Goal: Information Seeking & Learning: Learn about a topic

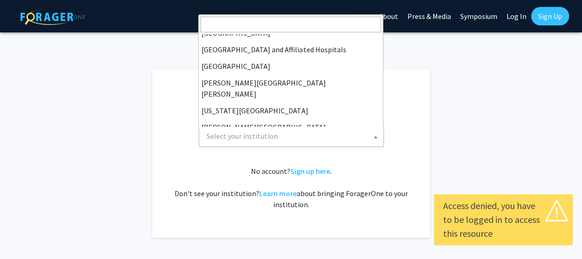
scroll to position [145, 0]
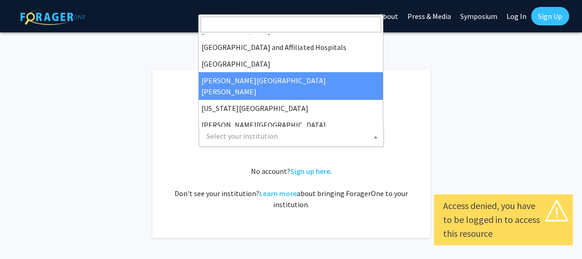
select select "1"
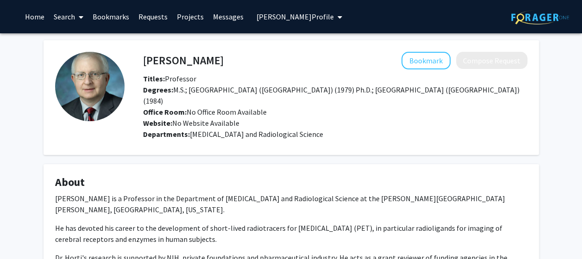
click at [42, 23] on link "Home" at bounding box center [34, 16] width 29 height 32
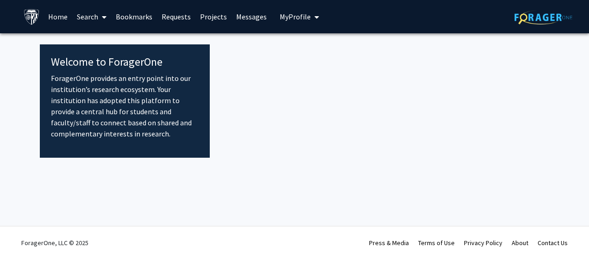
click at [72, 19] on link "Search" at bounding box center [91, 16] width 39 height 32
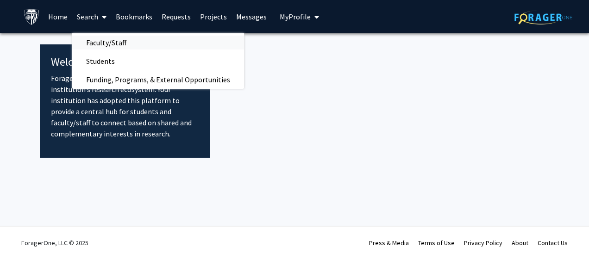
click at [77, 47] on span "Faculty/Staff" at bounding box center [106, 42] width 68 height 19
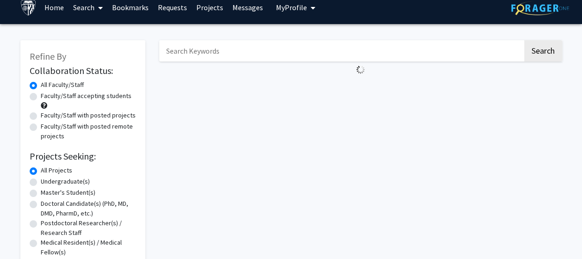
scroll to position [11, 0]
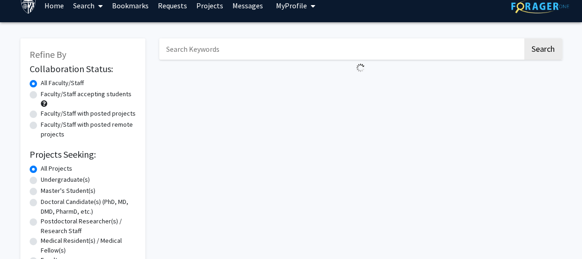
click at [67, 95] on label "Faculty/Staff accepting students" at bounding box center [86, 94] width 91 height 10
click at [47, 95] on input "Faculty/Staff accepting students" at bounding box center [44, 92] width 6 height 6
radio input "true"
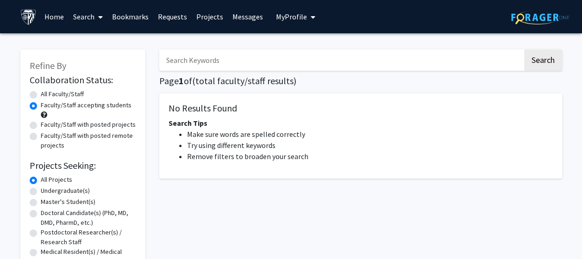
click at [56, 105] on label "Faculty/Staff accepting students" at bounding box center [86, 106] width 91 height 10
click at [47, 105] on input "Faculty/Staff accepting students" at bounding box center [44, 104] width 6 height 6
click at [56, 105] on label "Faculty/Staff accepting students" at bounding box center [86, 106] width 91 height 10
click at [47, 105] on input "Faculty/Staff accepting students" at bounding box center [44, 104] width 6 height 6
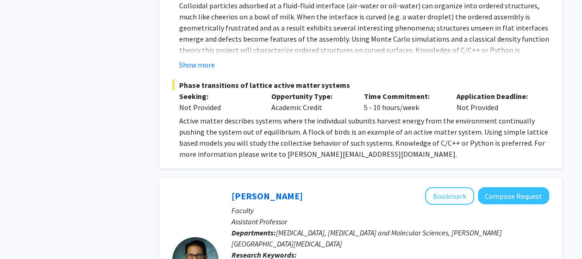
scroll to position [2659, 0]
drag, startPoint x: 339, startPoint y: 117, endPoint x: 336, endPoint y: 89, distance: 27.9
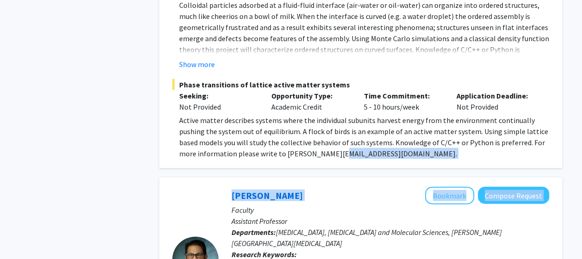
drag, startPoint x: 336, startPoint y: 89, endPoint x: 336, endPoint y: 126, distance: 37.5
click at [336, 187] on div "Raj Mukherjee Bookmark Compose Request" at bounding box center [391, 196] width 318 height 18
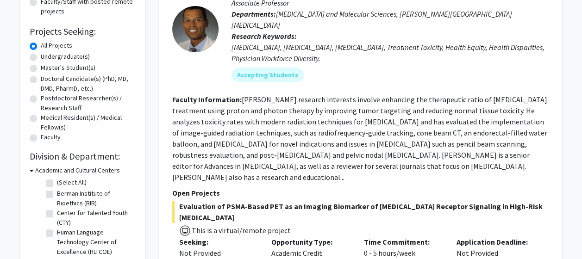
scroll to position [0, 0]
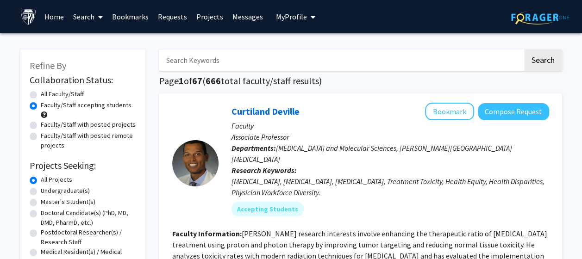
click at [202, 17] on link "Projects" at bounding box center [210, 16] width 36 height 32
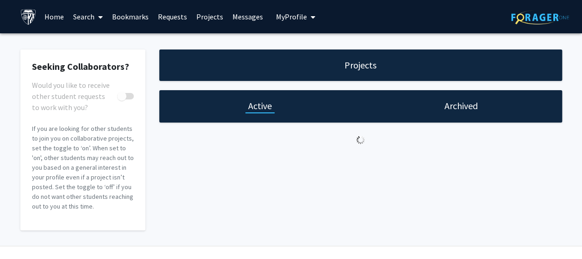
click at [136, 19] on link "Bookmarks" at bounding box center [130, 16] width 46 height 32
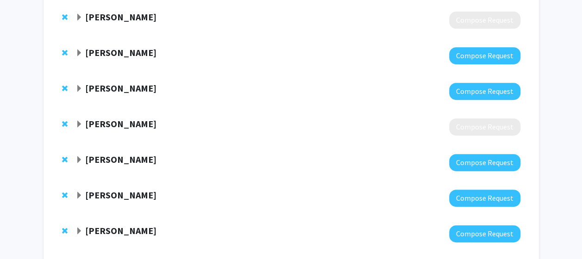
scroll to position [202, 0]
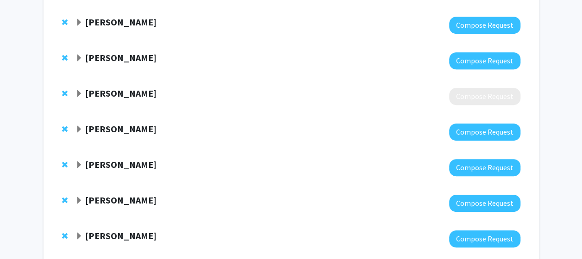
click at [111, 127] on strong "Angela Guarda" at bounding box center [120, 129] width 71 height 12
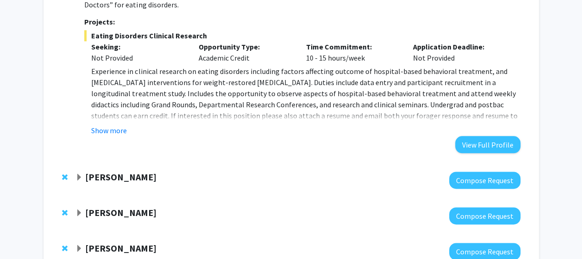
scroll to position [493, 0]
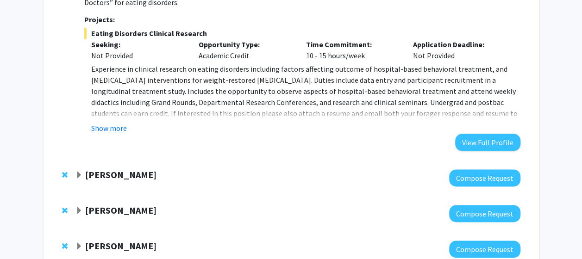
click at [123, 169] on strong "Emily Johnson" at bounding box center [120, 175] width 71 height 12
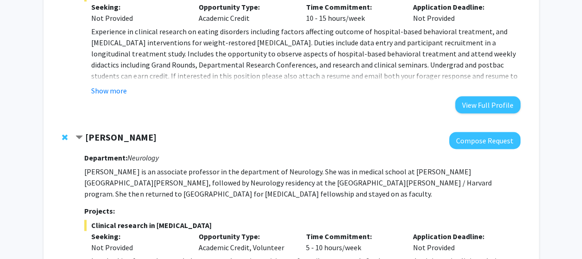
scroll to position [531, 0]
click at [101, 131] on strong "Emily Johnson" at bounding box center [120, 137] width 71 height 12
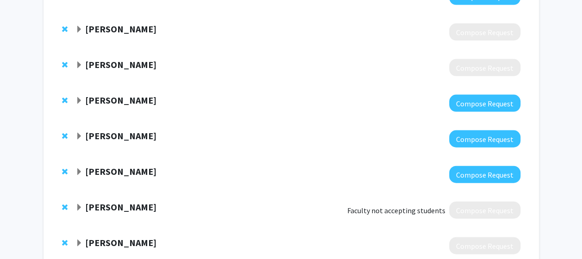
scroll to position [961, 0]
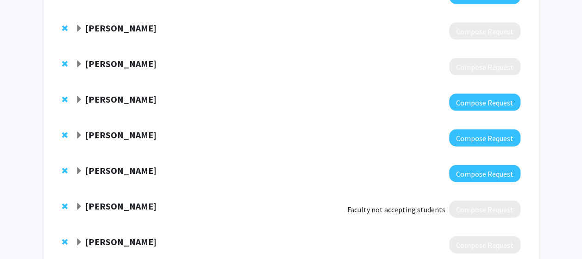
click at [112, 165] on strong "[PERSON_NAME]" at bounding box center [120, 171] width 71 height 12
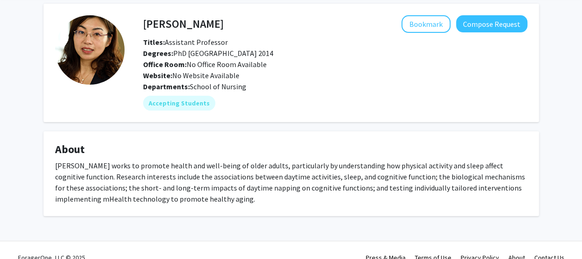
scroll to position [37, 0]
